Goal: Information Seeking & Learning: Learn about a topic

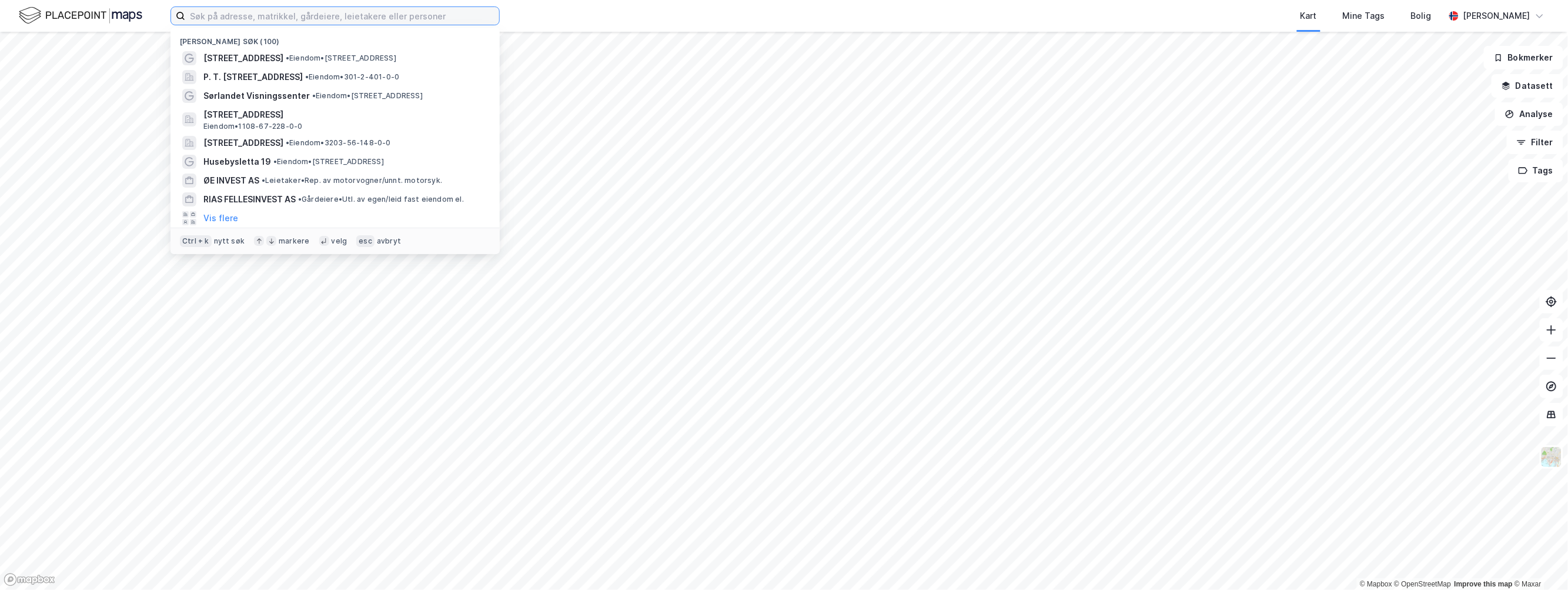
paste input "Bilskadesenteret Eigedom AS"
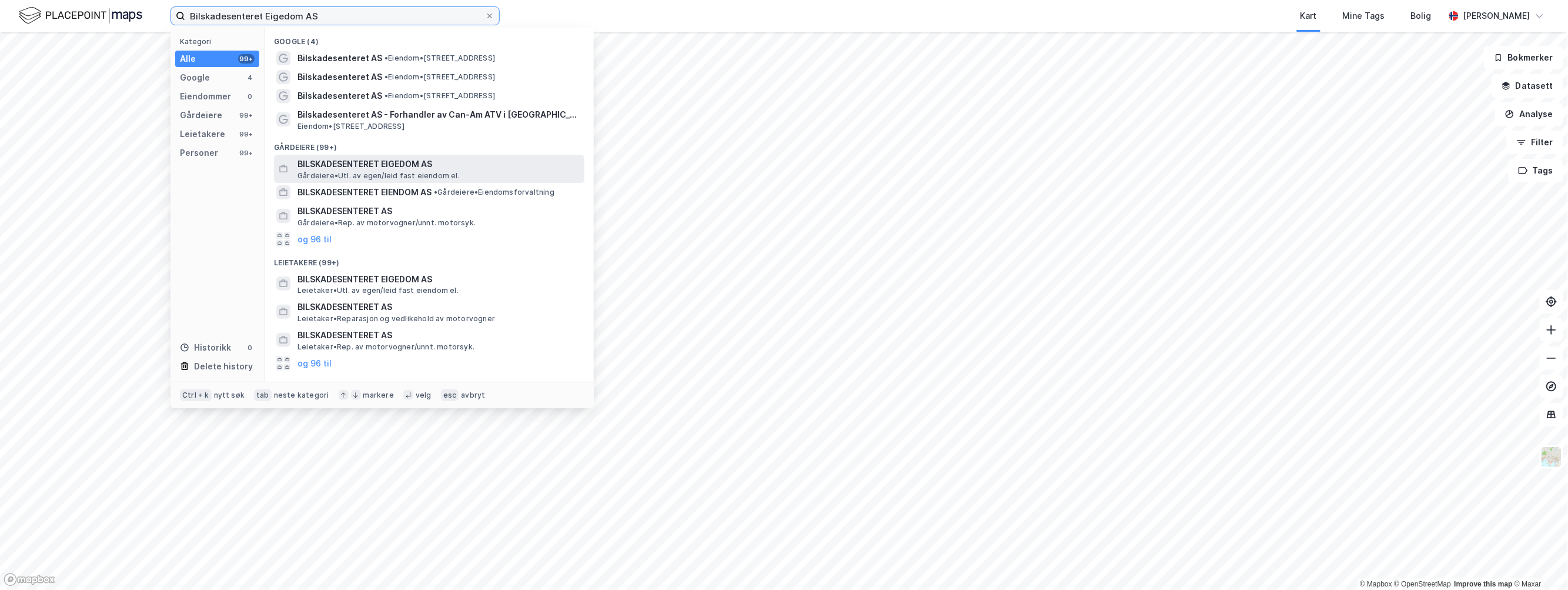
type input "Bilskadesenteret Eigedom AS"
click at [327, 165] on span "BILSKADESENTERET EIGEDOM AS" at bounding box center [439, 164] width 282 height 14
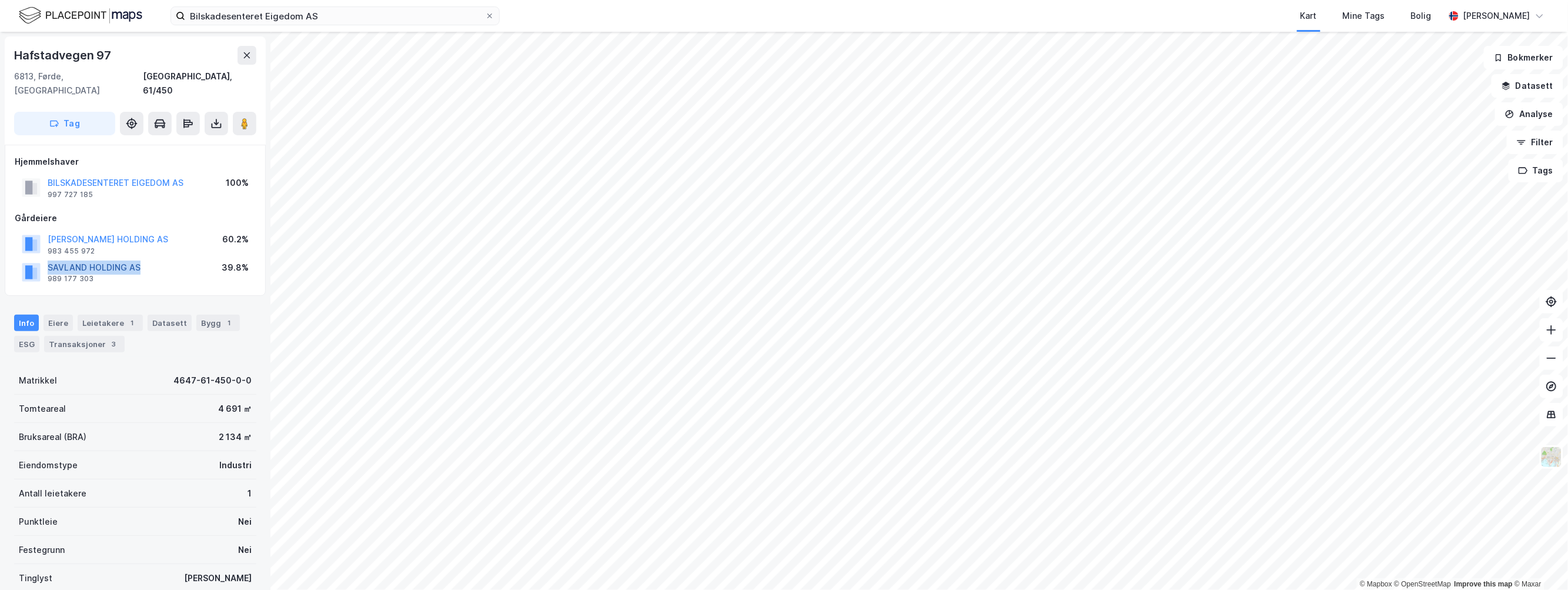
drag, startPoint x: 150, startPoint y: 251, endPoint x: 69, endPoint y: 256, distance: 81.2
click at [24, 259] on div "SAVLAND HOLDING AS 989 177 303 39.8%" at bounding box center [135, 272] width 241 height 28
drag, startPoint x: 160, startPoint y: 171, endPoint x: 74, endPoint y: 174, distance: 86.1
click at [19, 174] on div "PLANTASJEN EIENDOM [GEOGRAPHIC_DATA] AS 991 152 164 100%" at bounding box center [135, 188] width 241 height 28
